Goal: Check status: Check status

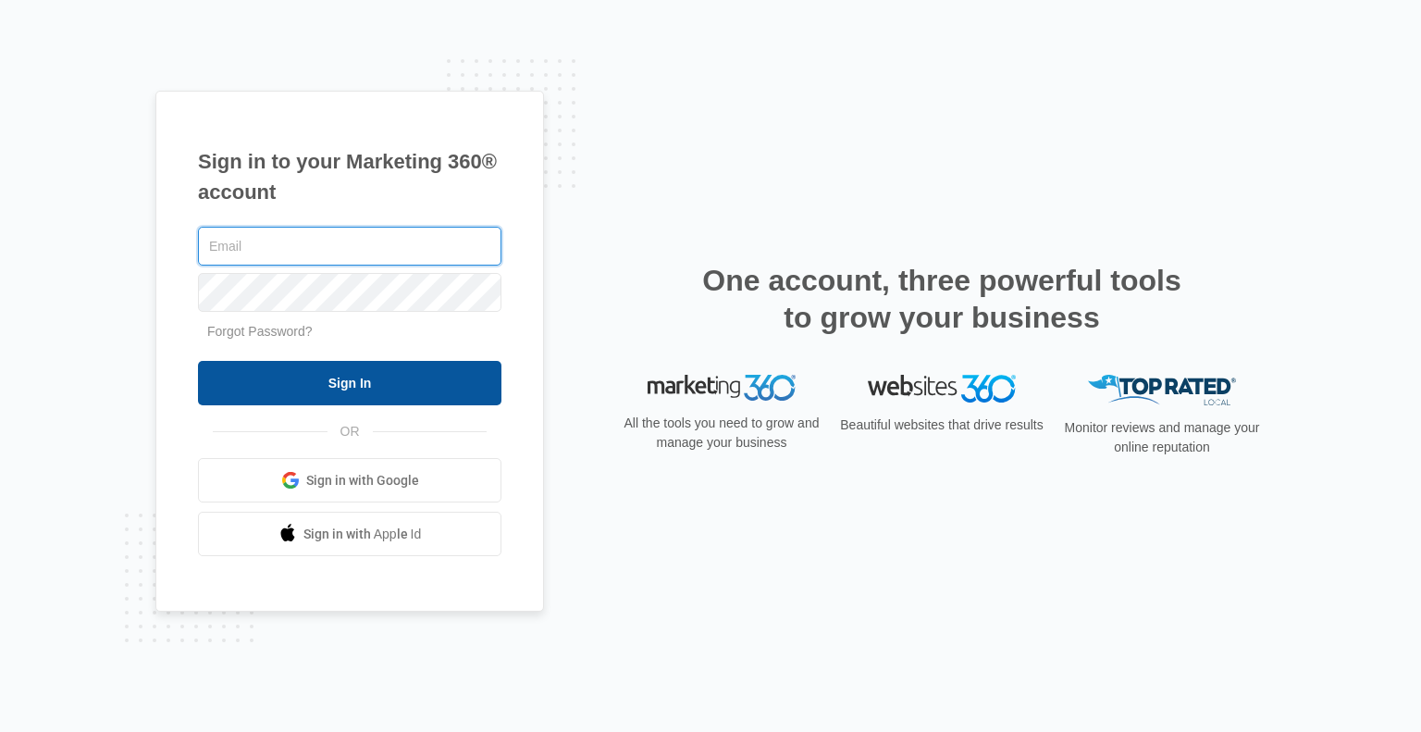
type input "[PERSON_NAME][EMAIL_ADDRESS][DOMAIN_NAME]"
click at [348, 379] on input "Sign In" at bounding box center [349, 383] width 303 height 44
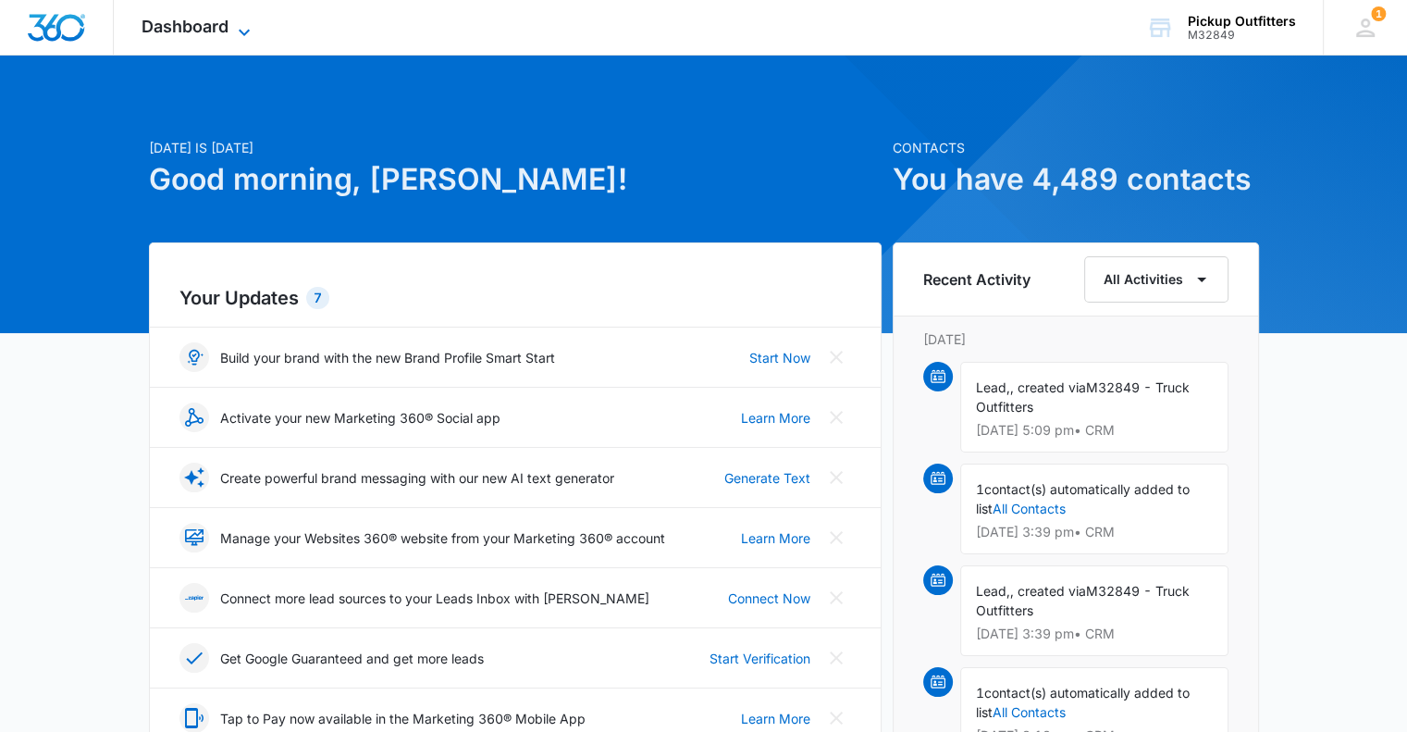
click at [249, 30] on icon at bounding box center [244, 32] width 11 height 6
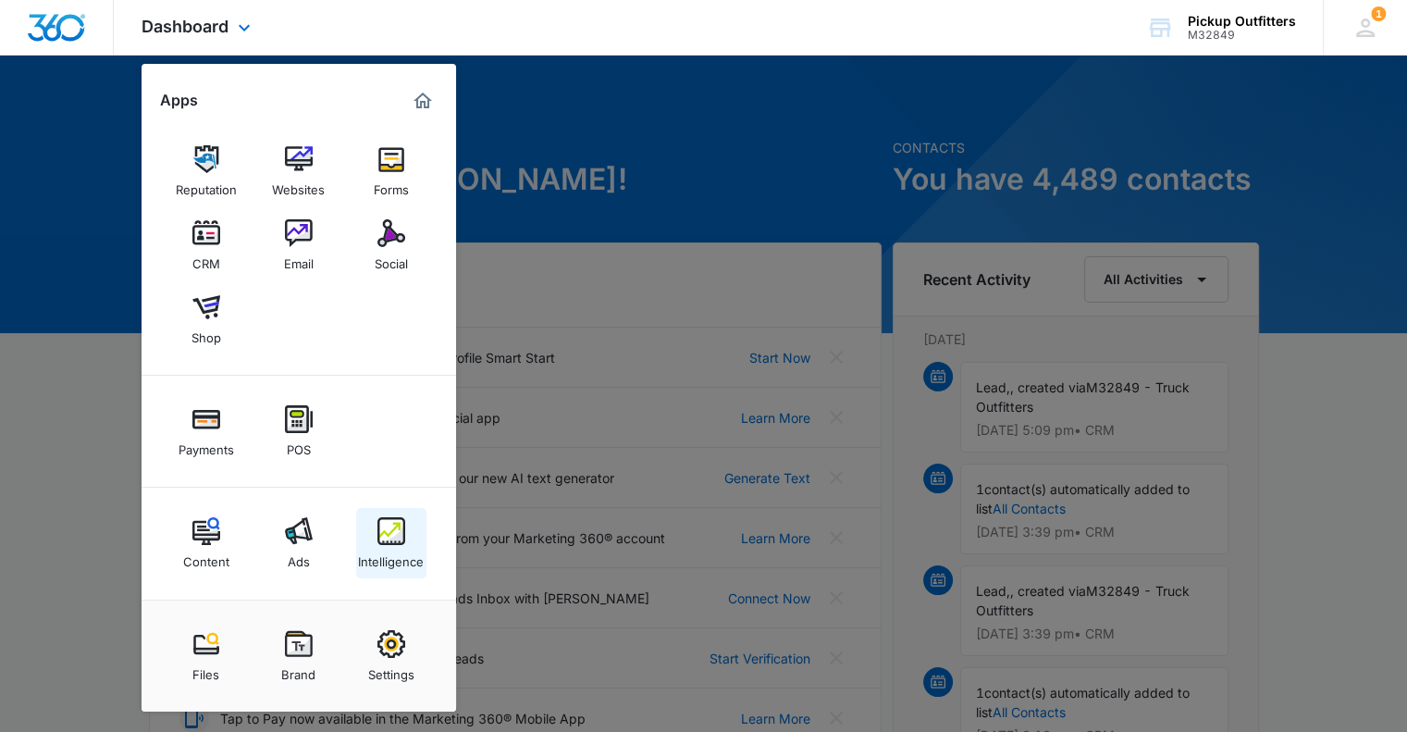
click at [381, 528] on img at bounding box center [391, 531] width 28 height 28
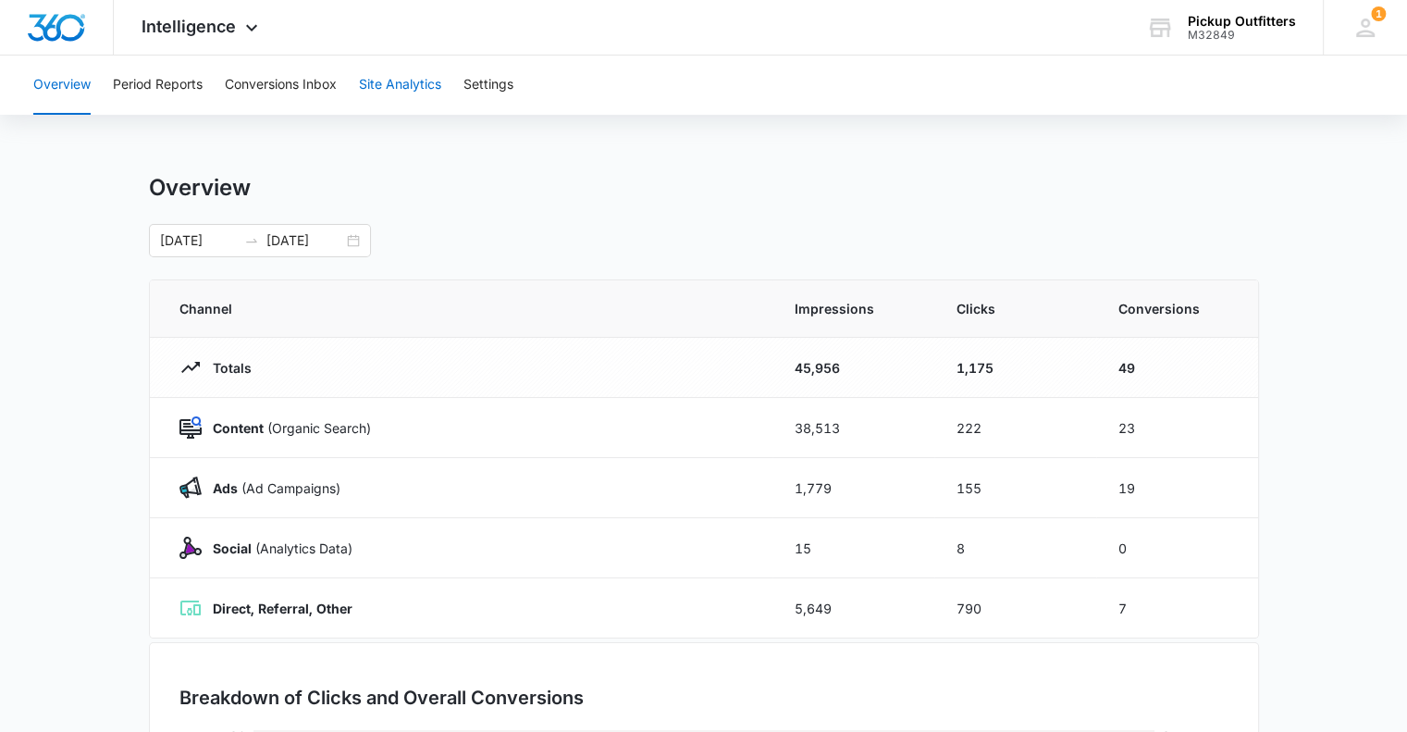
click at [393, 88] on button "Site Analytics" at bounding box center [400, 85] width 82 height 59
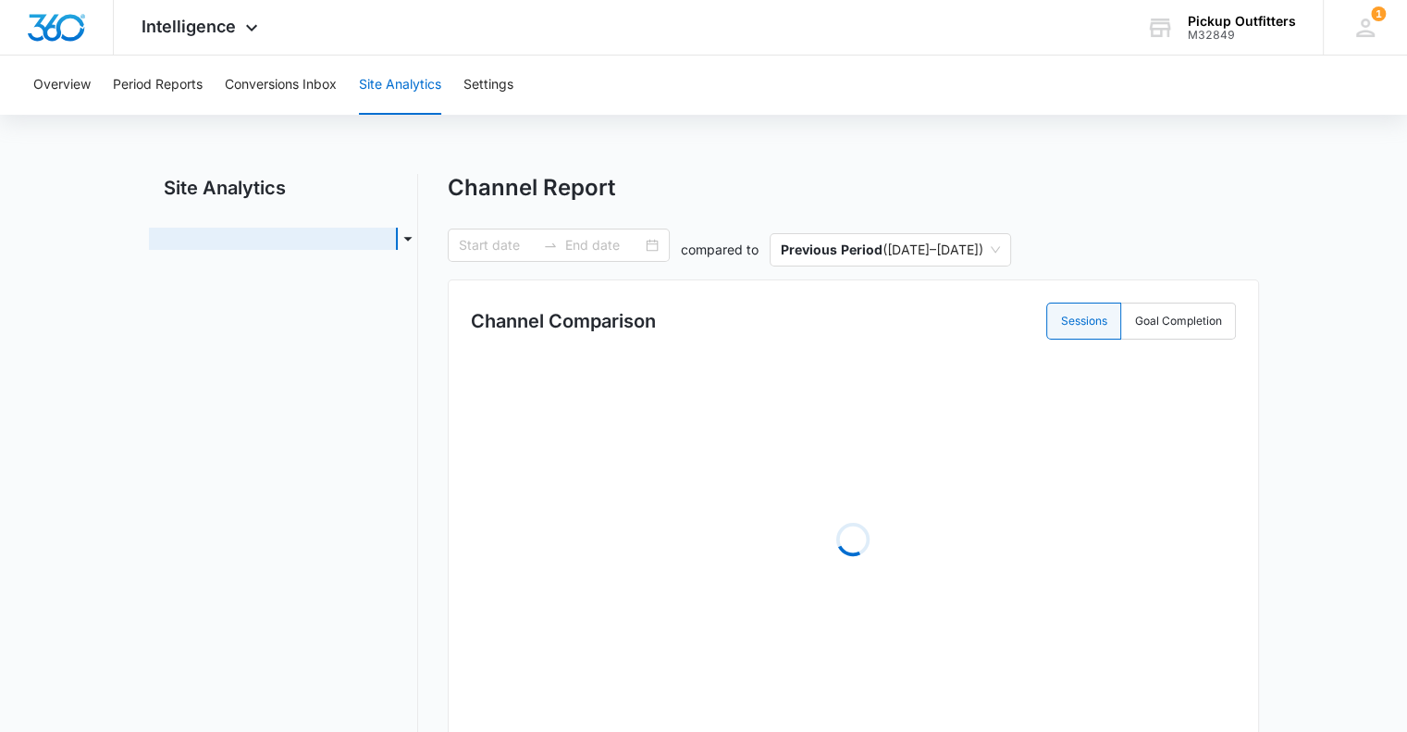
type input "09/01/2025"
type input "09/29/2025"
radio input "true"
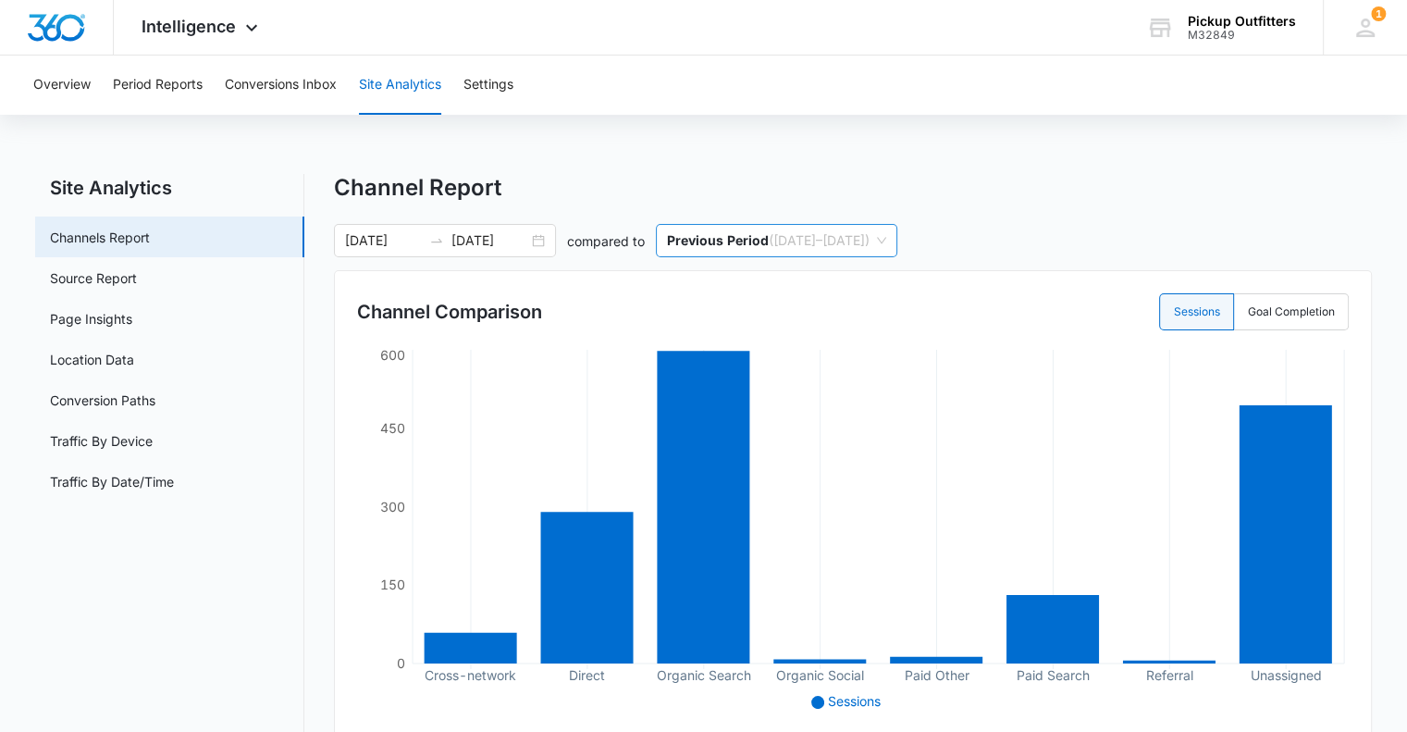
click at [855, 235] on span "Previous Period ( 08/03/2025 – 08/31/2025 )" at bounding box center [776, 240] width 219 height 31
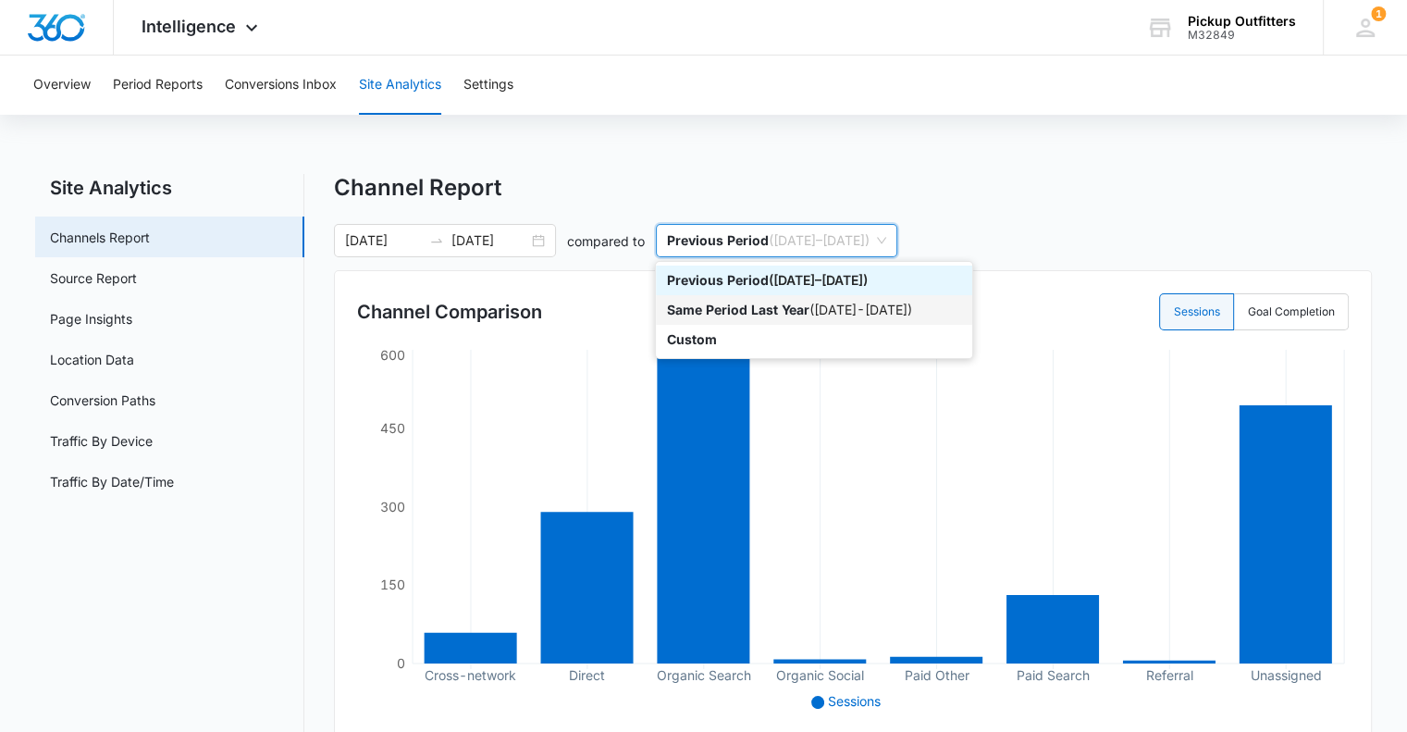
click at [803, 311] on p "Same Period Last Year" at bounding box center [738, 310] width 142 height 16
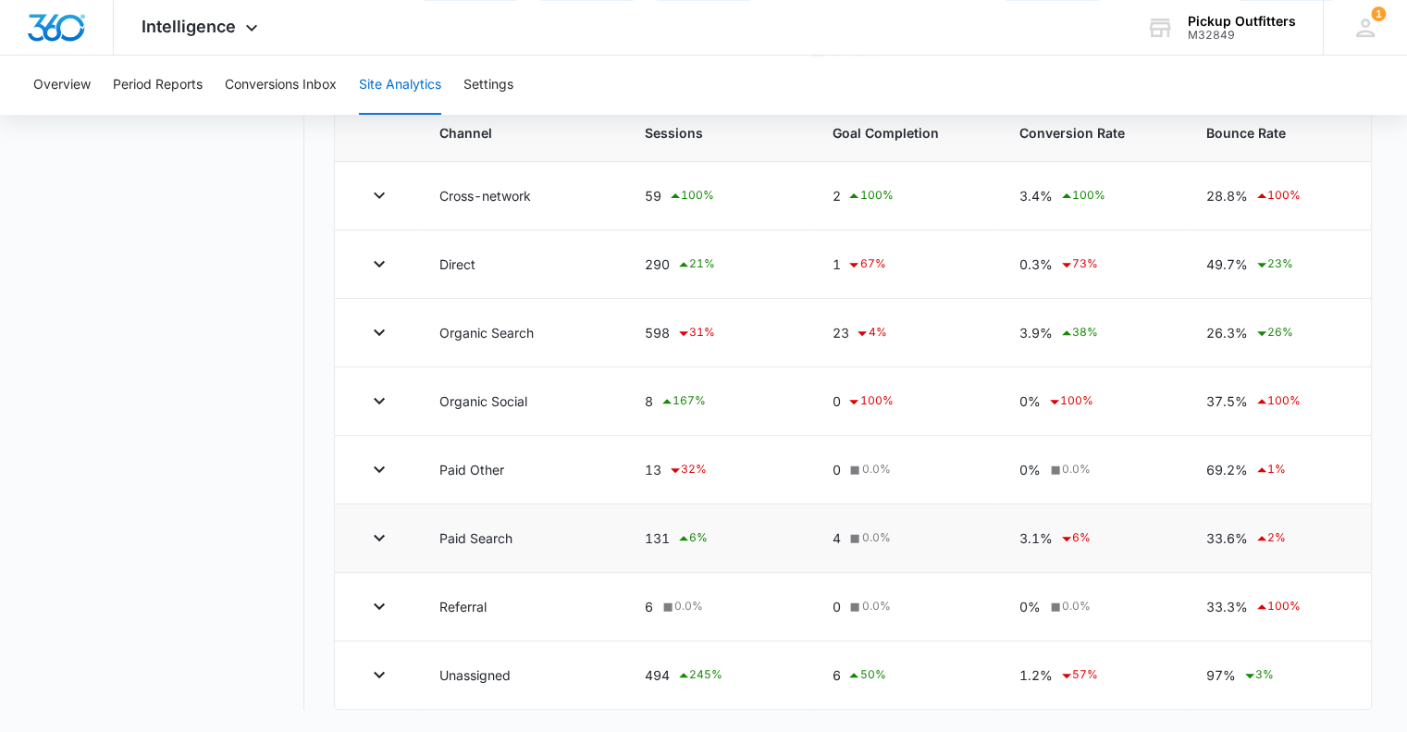
scroll to position [650, 0]
click at [379, 670] on icon "button" at bounding box center [379, 674] width 22 height 22
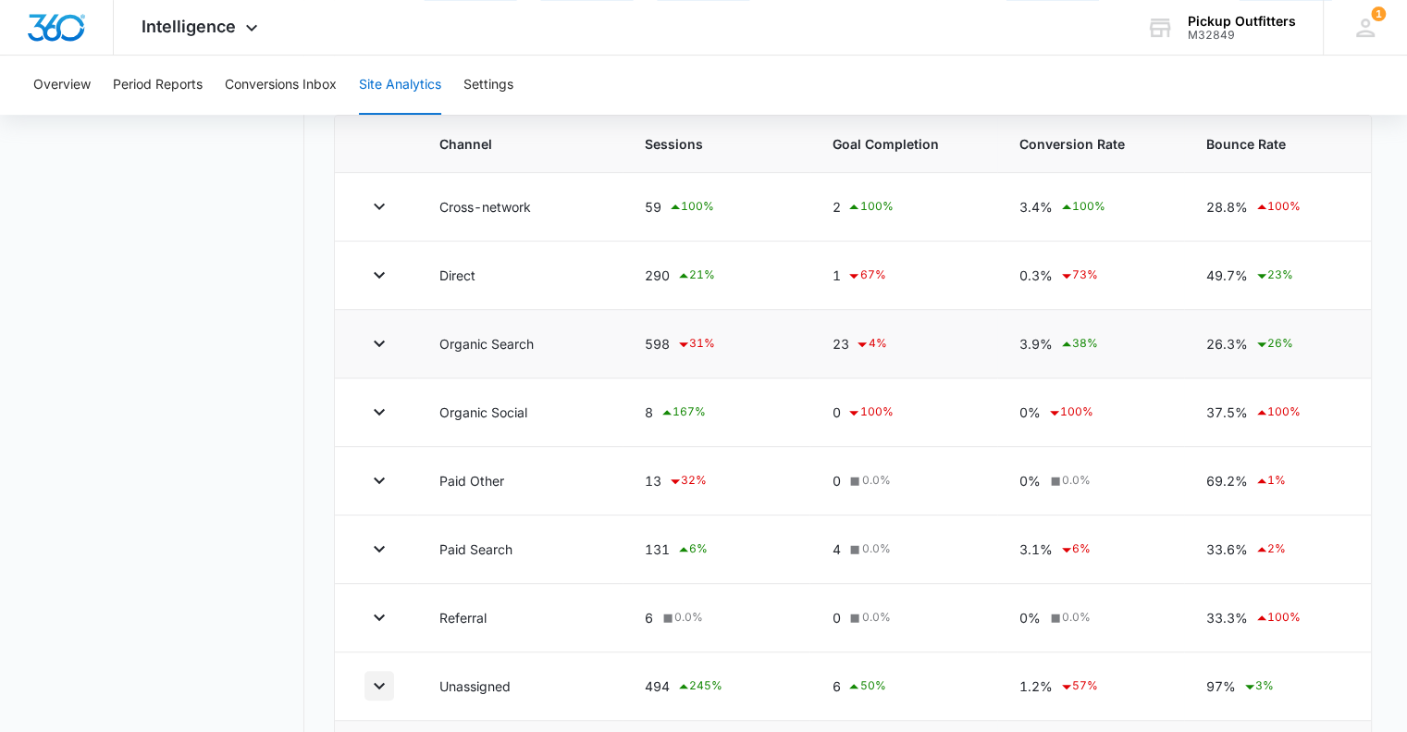
scroll to position [338, 0]
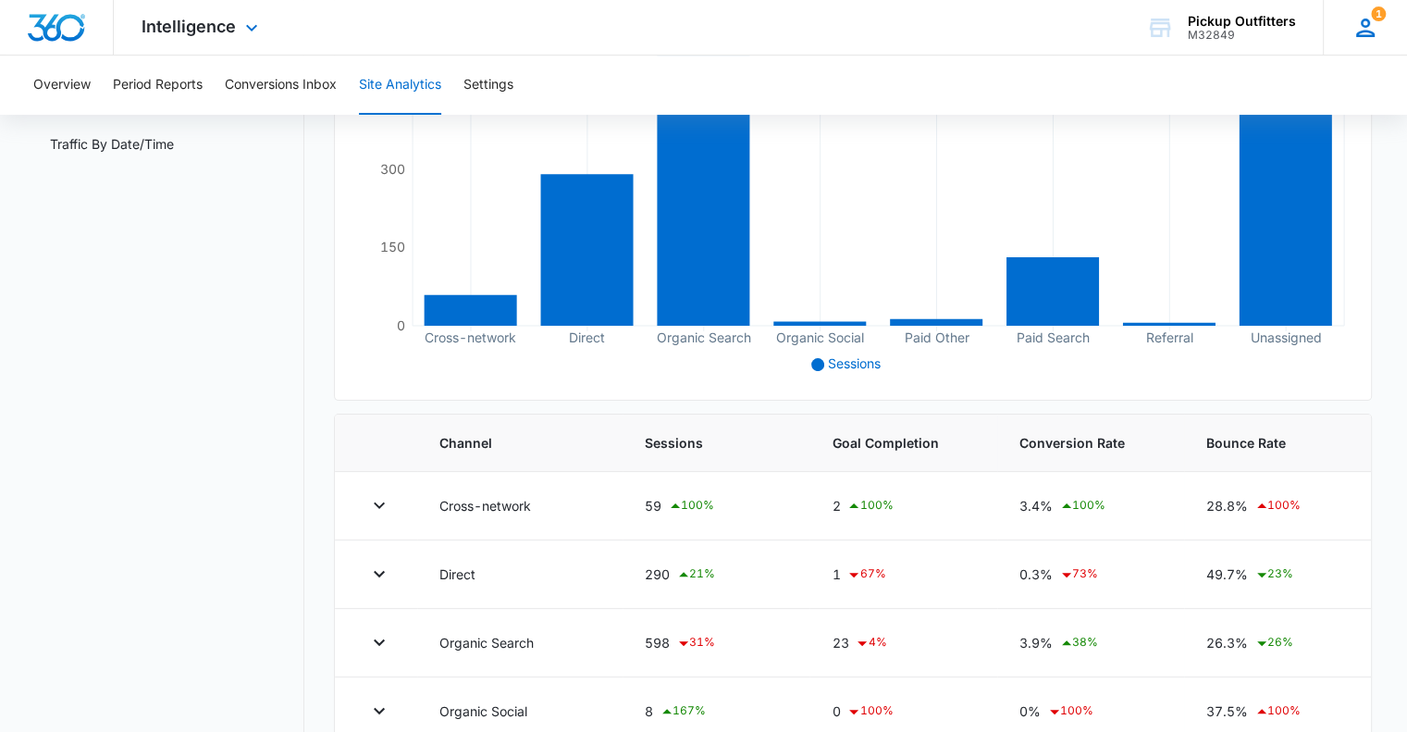
click at [1369, 29] on icon at bounding box center [1366, 28] width 28 height 28
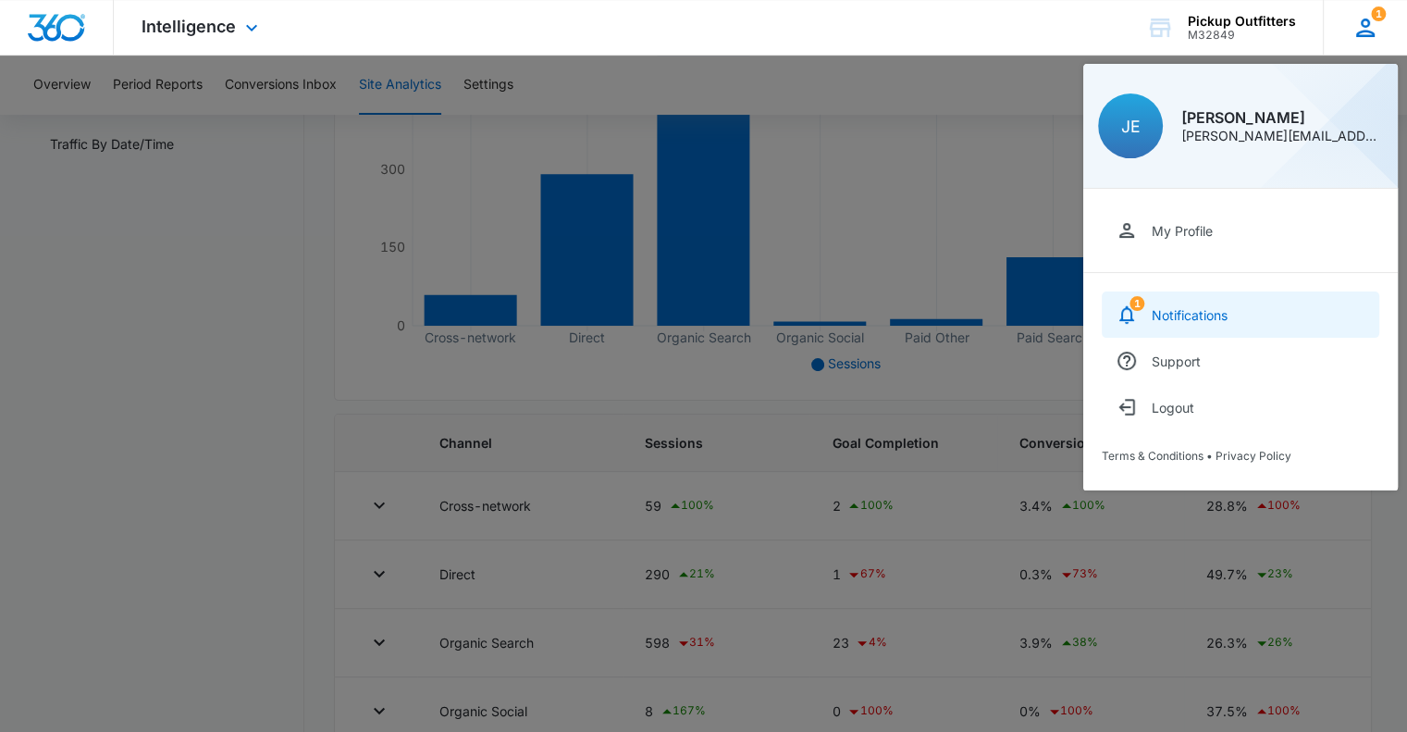
click at [1193, 321] on div "Notifications" at bounding box center [1190, 315] width 76 height 16
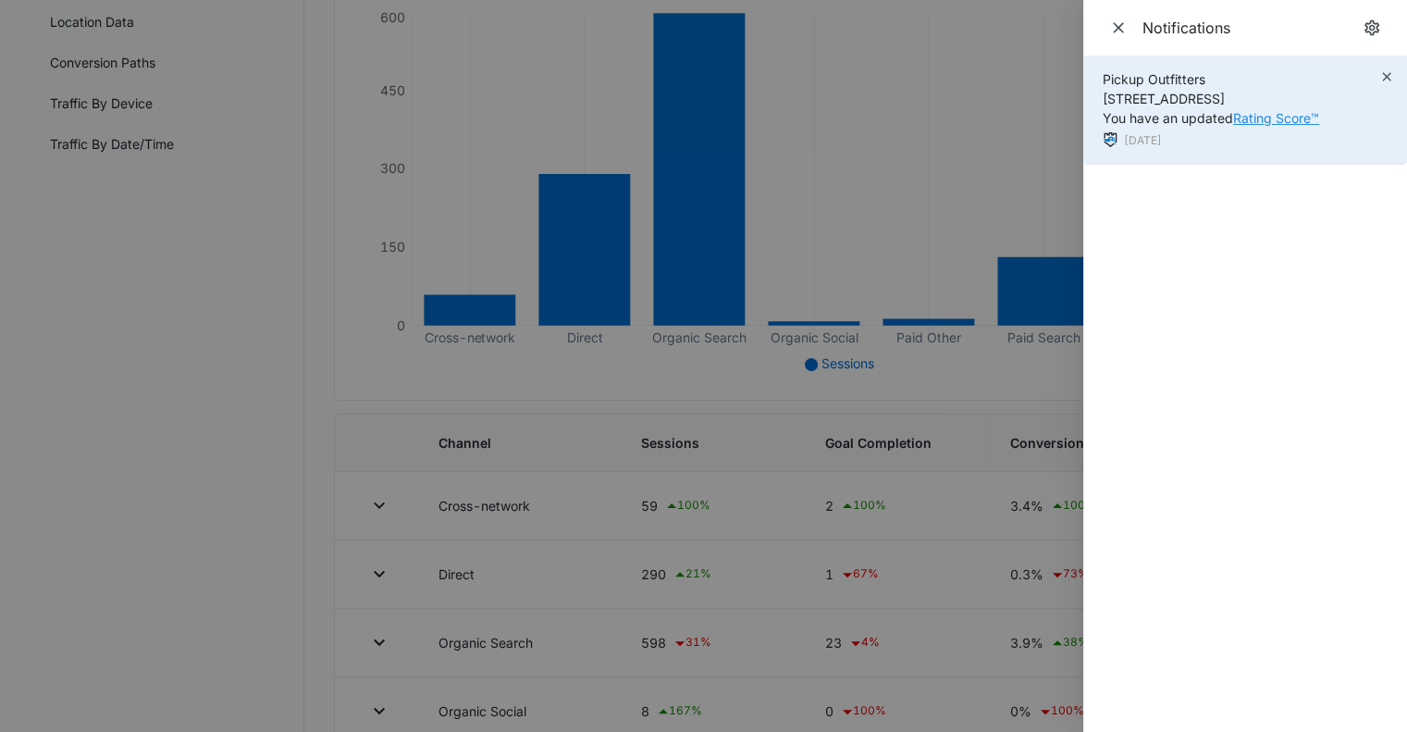
click at [1266, 122] on link "Rating Score™" at bounding box center [1276, 118] width 86 height 16
